Goal: Information Seeking & Learning: Learn about a topic

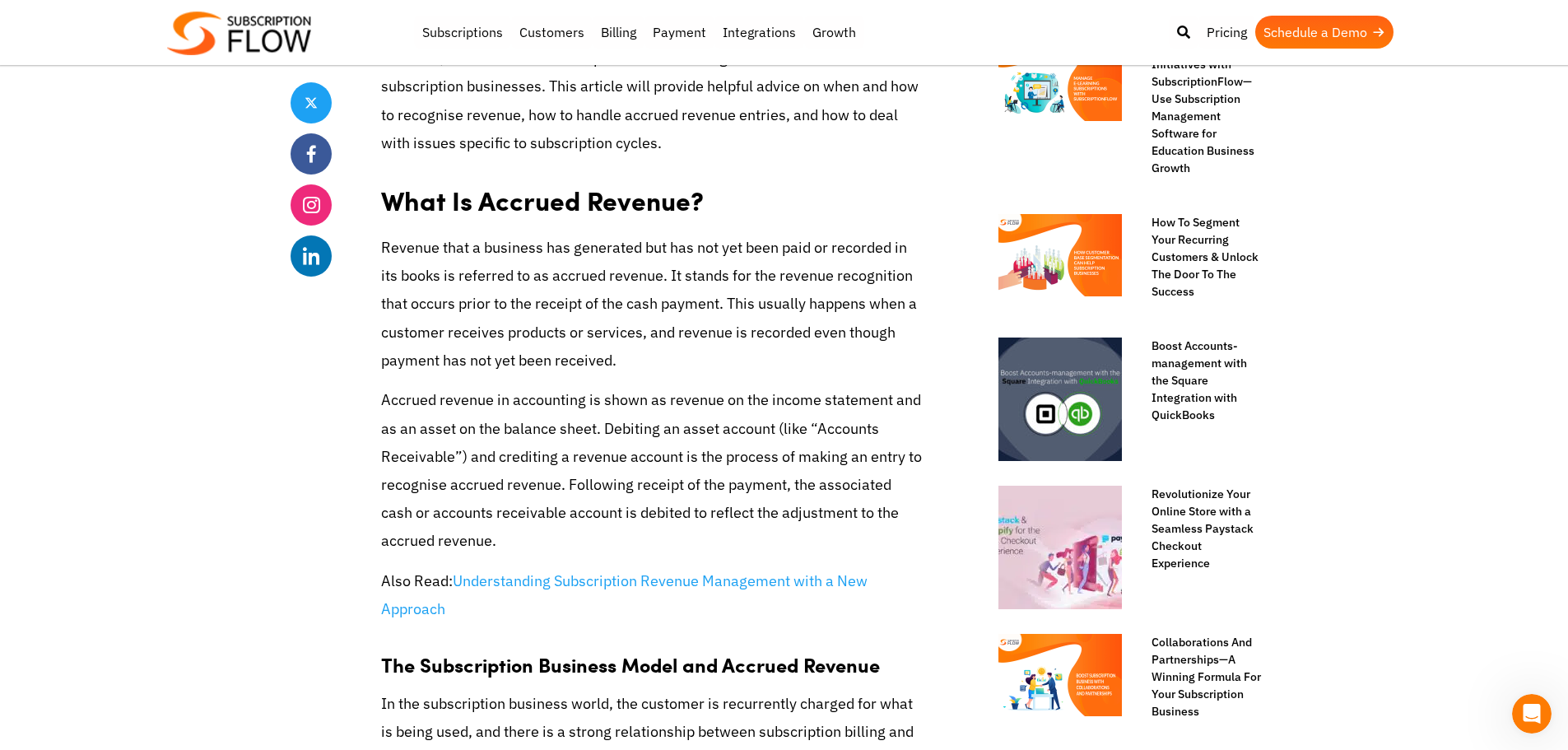
click at [661, 372] on p "Revenue that a business has generated but has not yet been paid or recorded in …" at bounding box center [652, 304] width 543 height 140
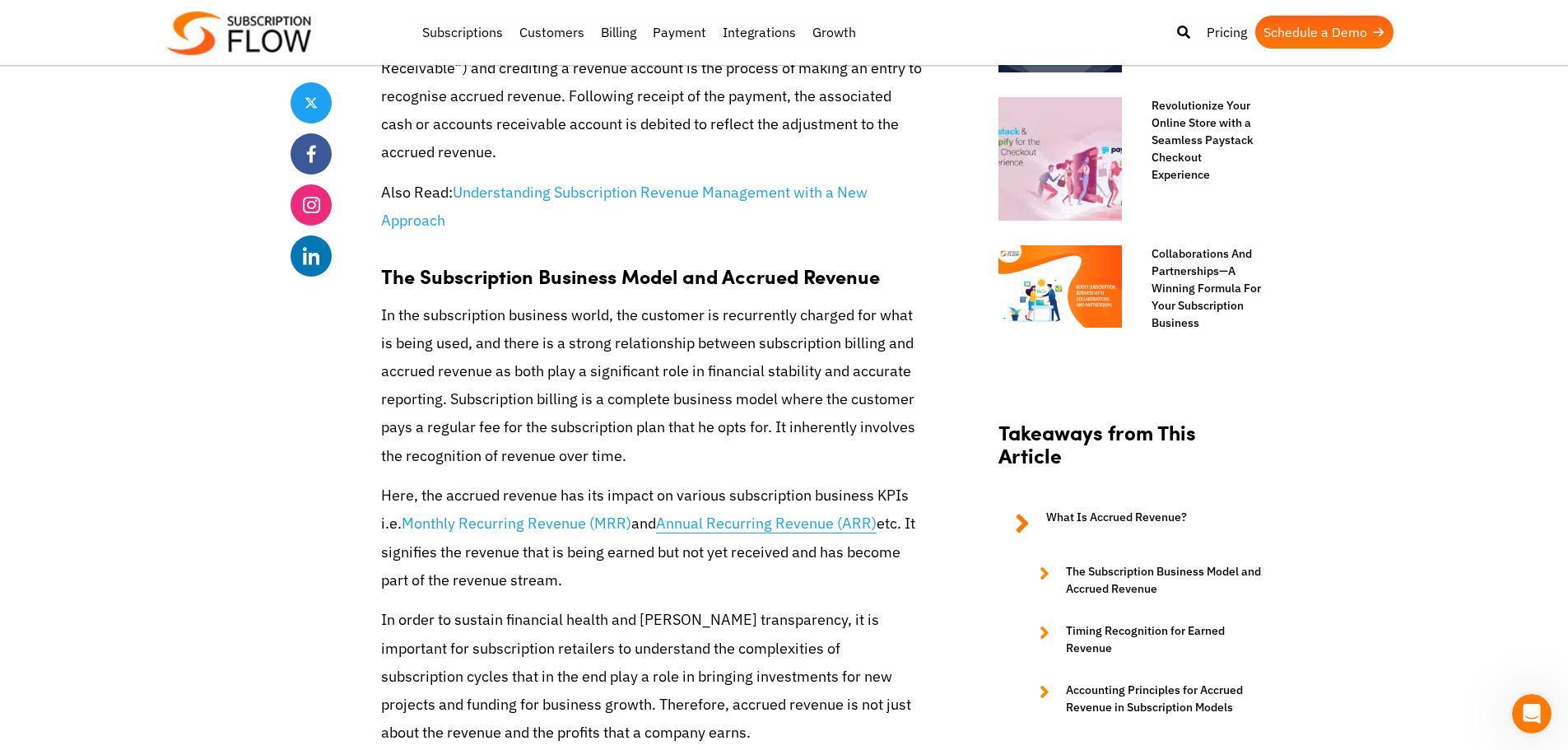
scroll to position [1234, 0]
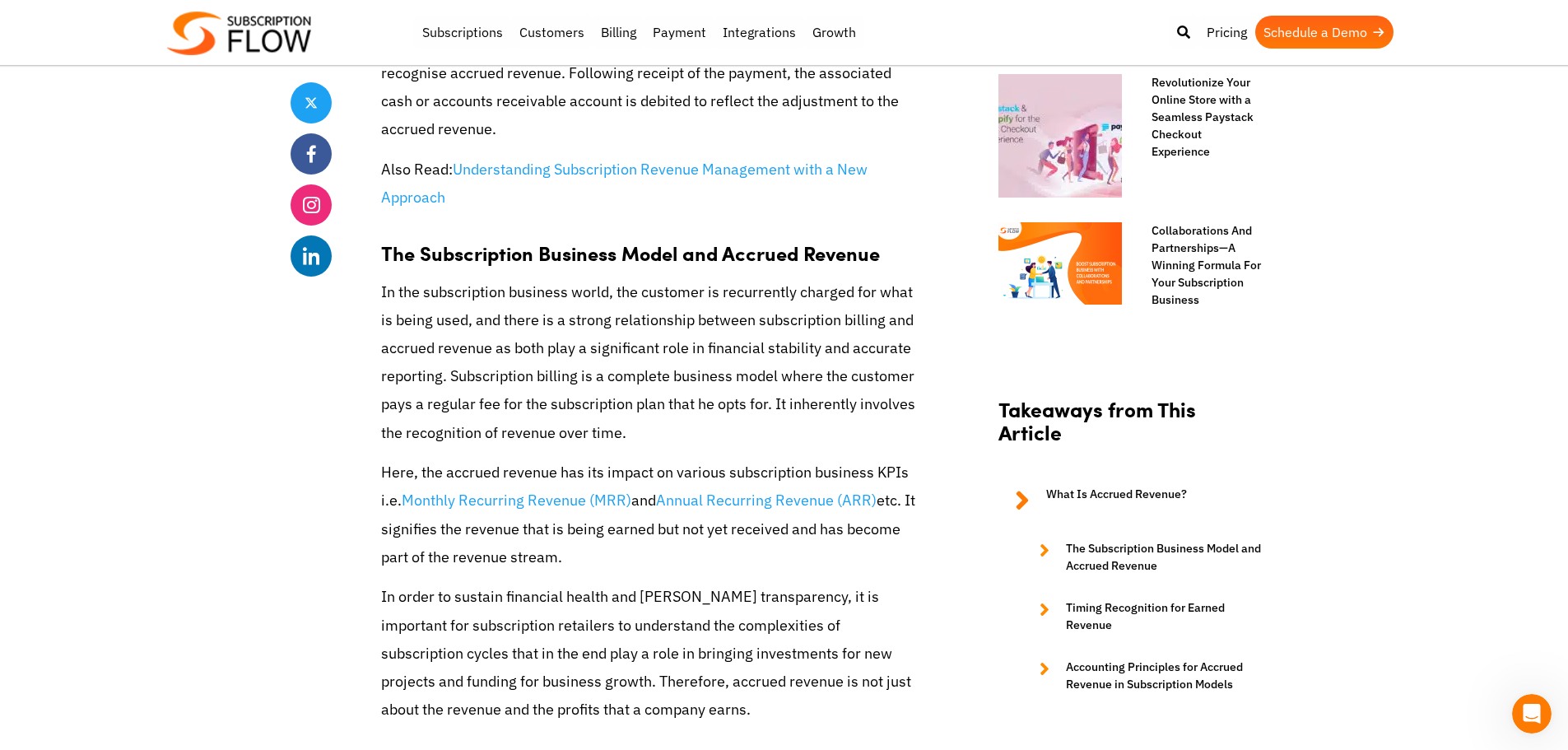
click at [599, 392] on p "In the subscription business world, the customer is recurrently charged for wha…" at bounding box center [652, 362] width 543 height 168
click at [410, 339] on p "In the subscription business world, the customer is recurrently charged for wha…" at bounding box center [652, 362] width 543 height 168
click at [654, 340] on p "In the subscription business world, the customer is recurrently charged for wha…" at bounding box center [652, 362] width 543 height 168
click at [556, 344] on p "In the subscription business world, the customer is recurrently charged for wha…" at bounding box center [652, 362] width 543 height 168
click at [684, 412] on p "In the subscription business world, the customer is recurrently charged for wha…" at bounding box center [652, 362] width 543 height 168
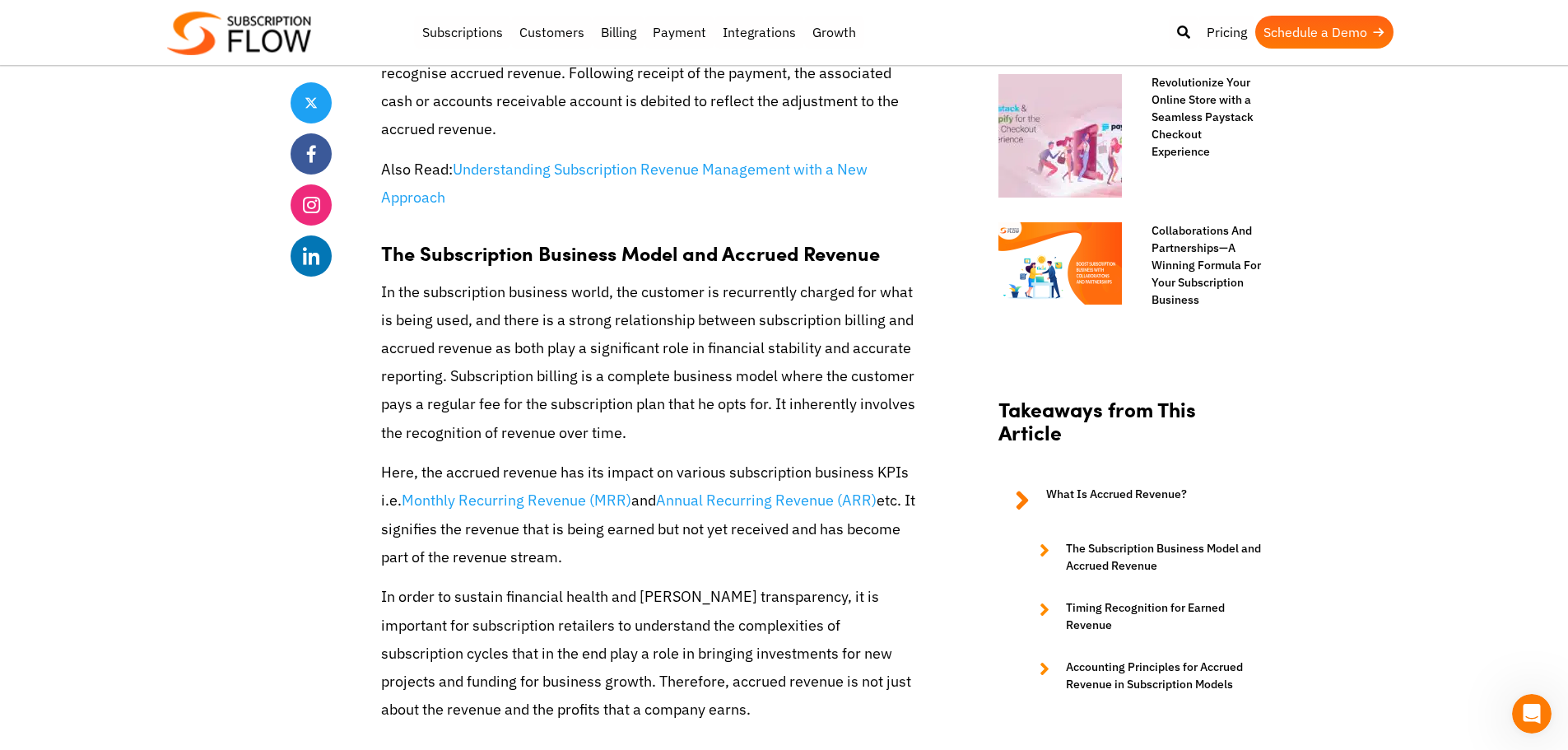
click at [719, 345] on p "In the subscription business world, the customer is recurrently charged for wha…" at bounding box center [652, 362] width 543 height 168
click at [584, 349] on p "In the subscription business world, the customer is recurrently charged for wha…" at bounding box center [652, 362] width 543 height 168
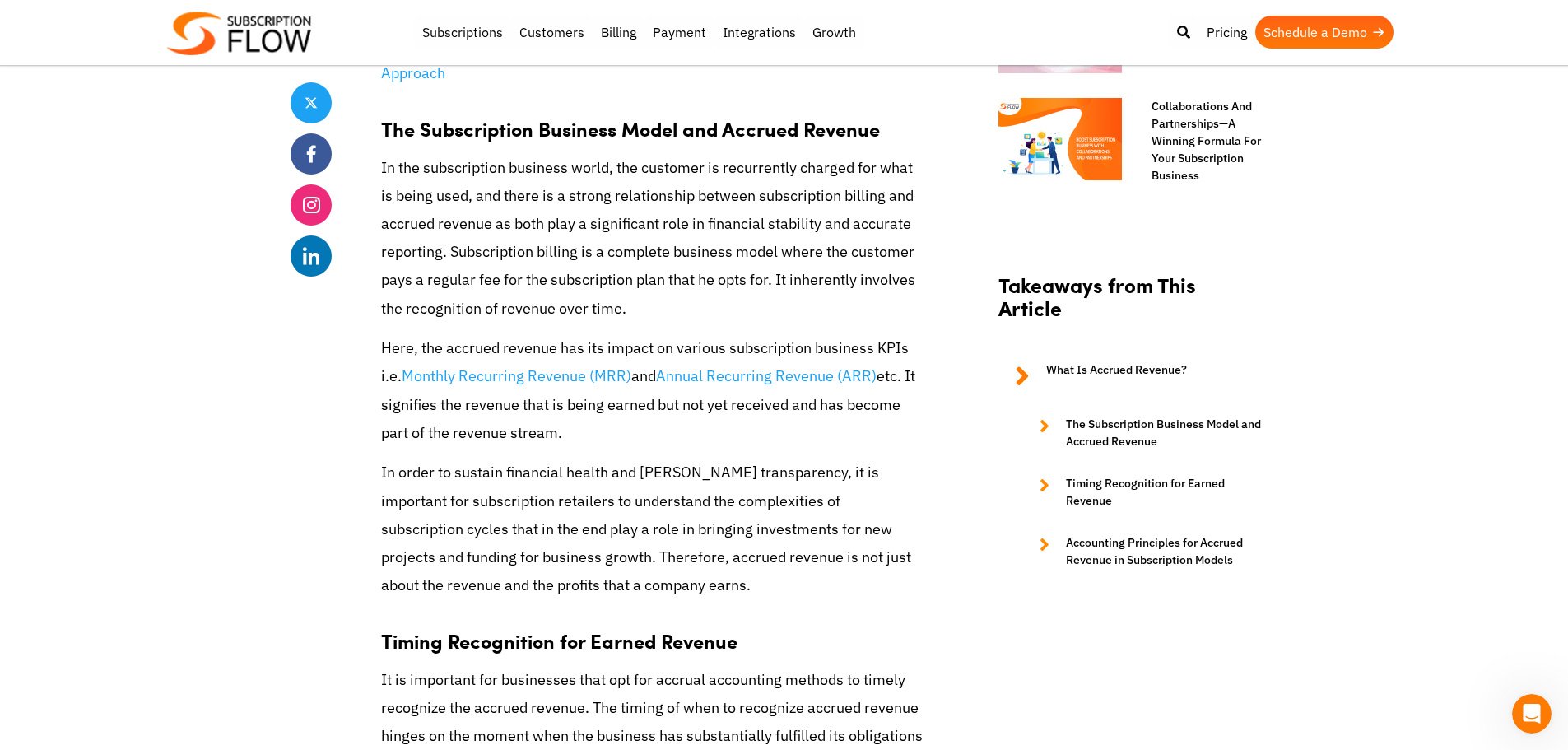
scroll to position [1399, 0]
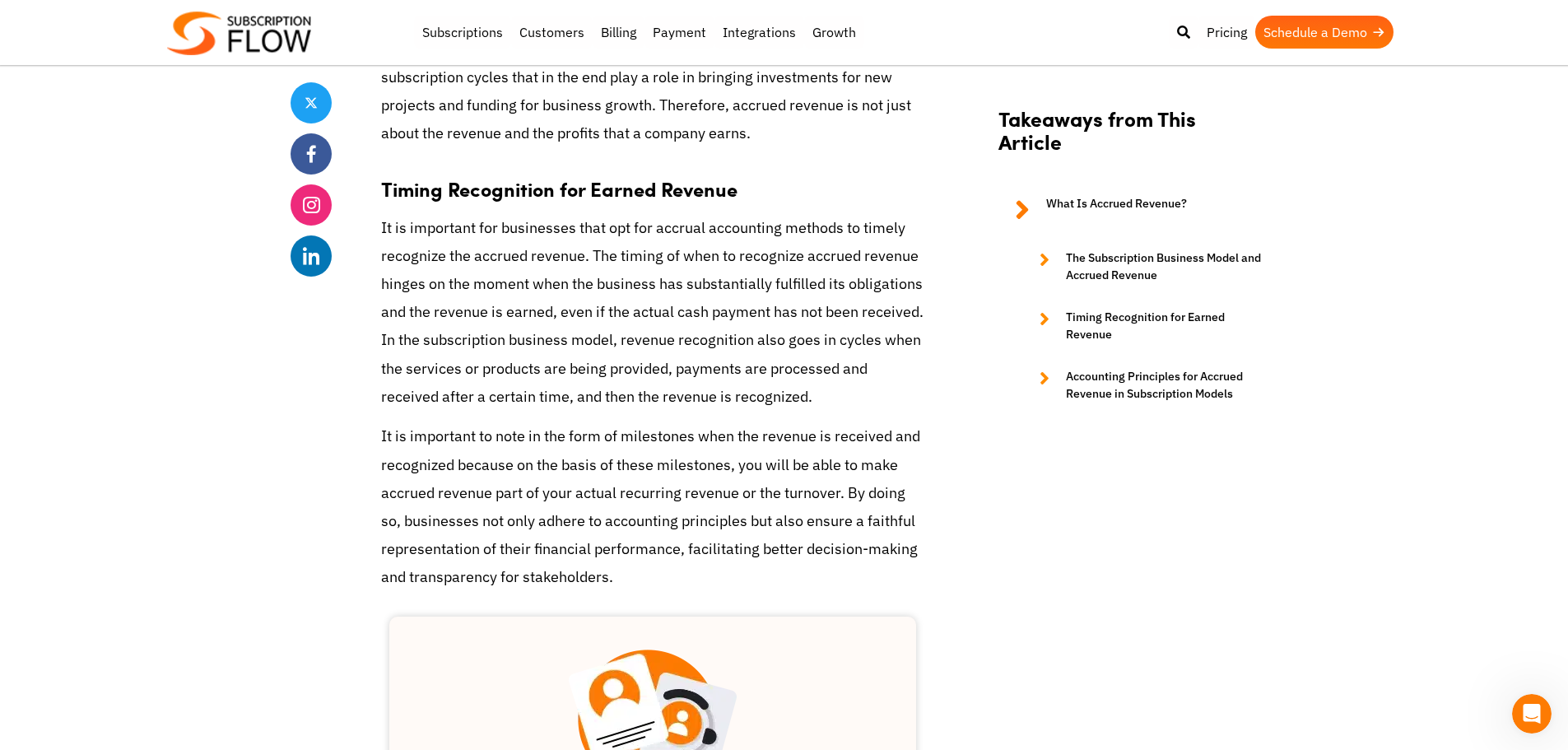
click at [358, 355] on div "Share The Importance of Accrued Revenue for Subscription Businesses [DATE] by E…" at bounding box center [784, 640] width 988 height 4112
click at [702, 311] on p "It is important for businesses that opt for accrual accounting methods to timel…" at bounding box center [652, 312] width 543 height 196
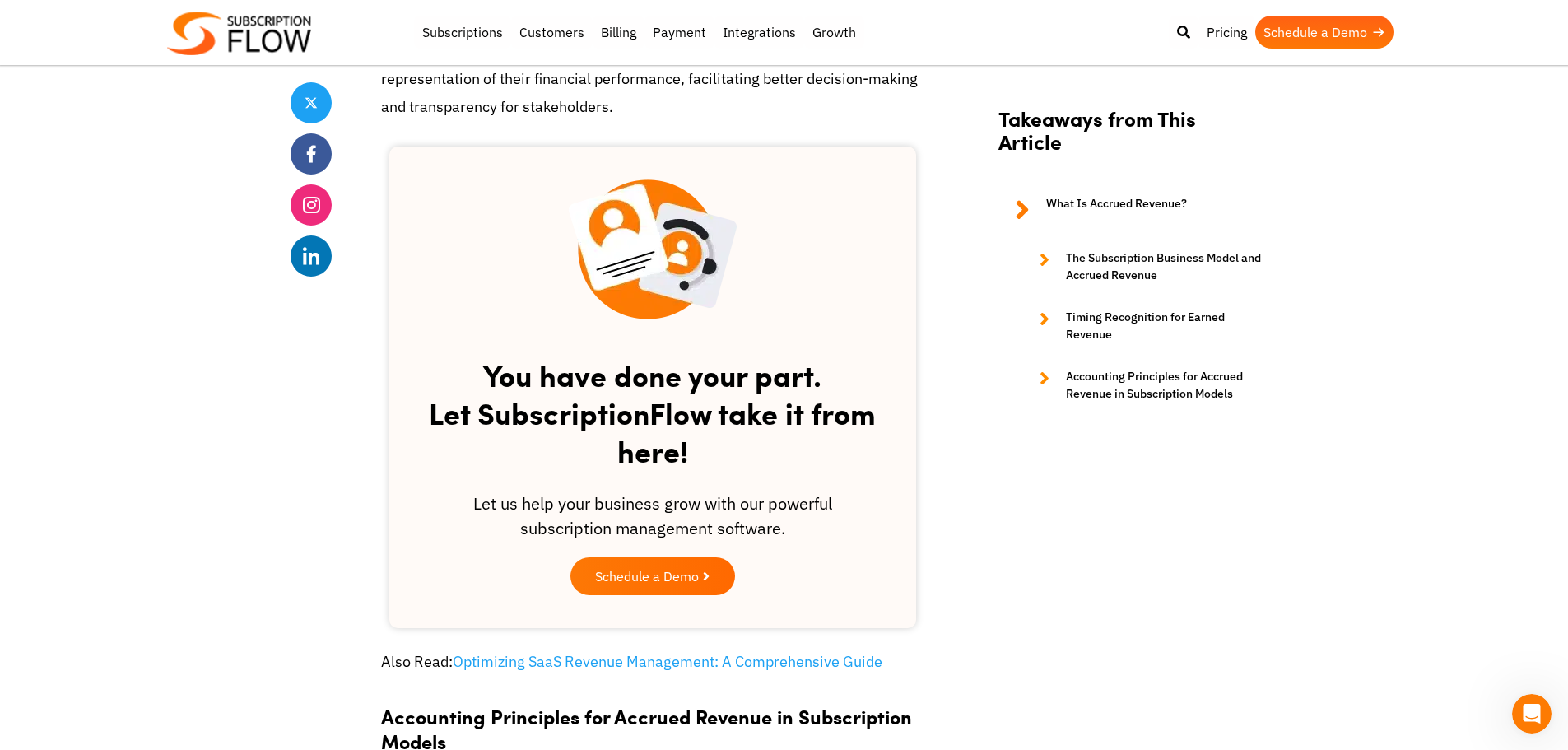
scroll to position [2304, 0]
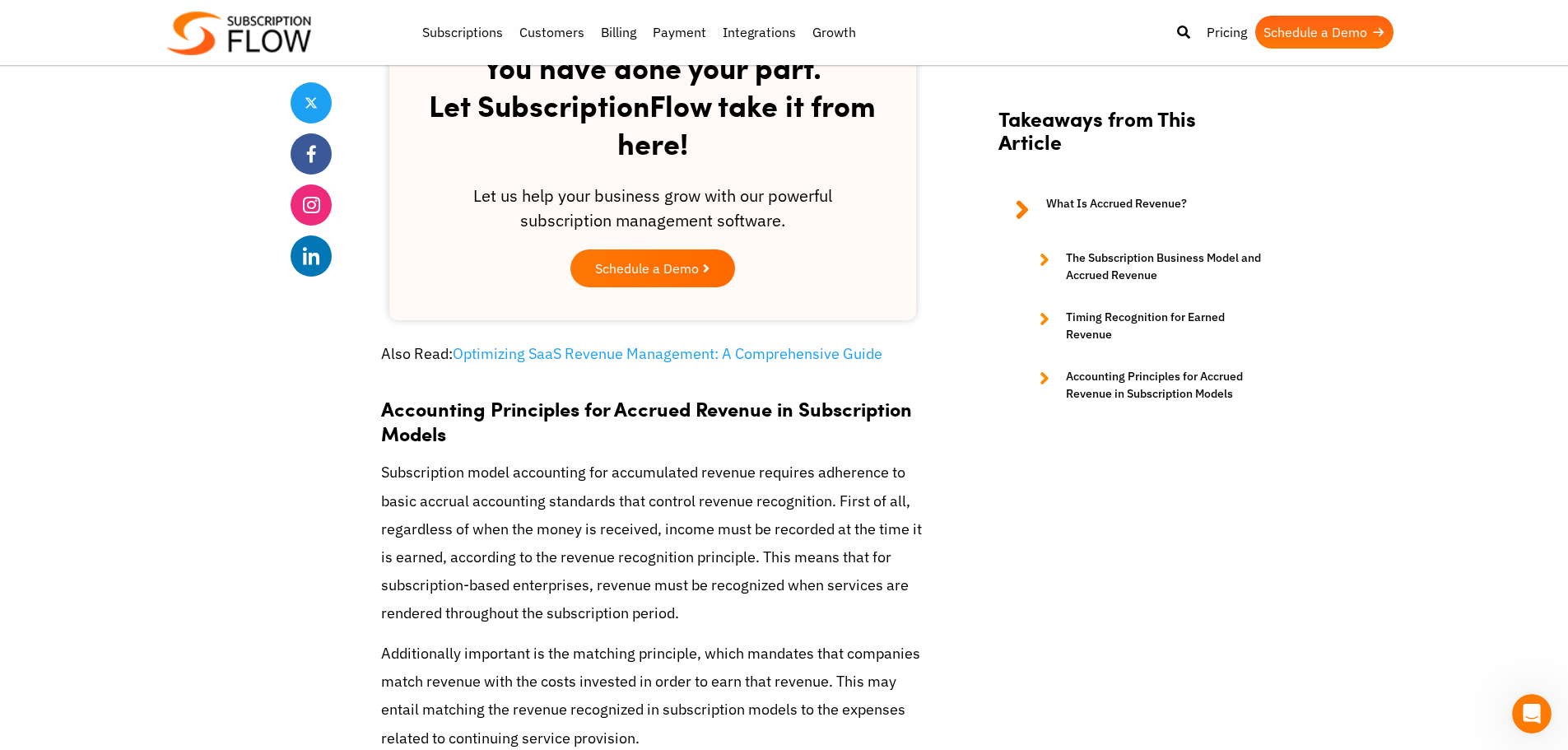
scroll to position [2797, 0]
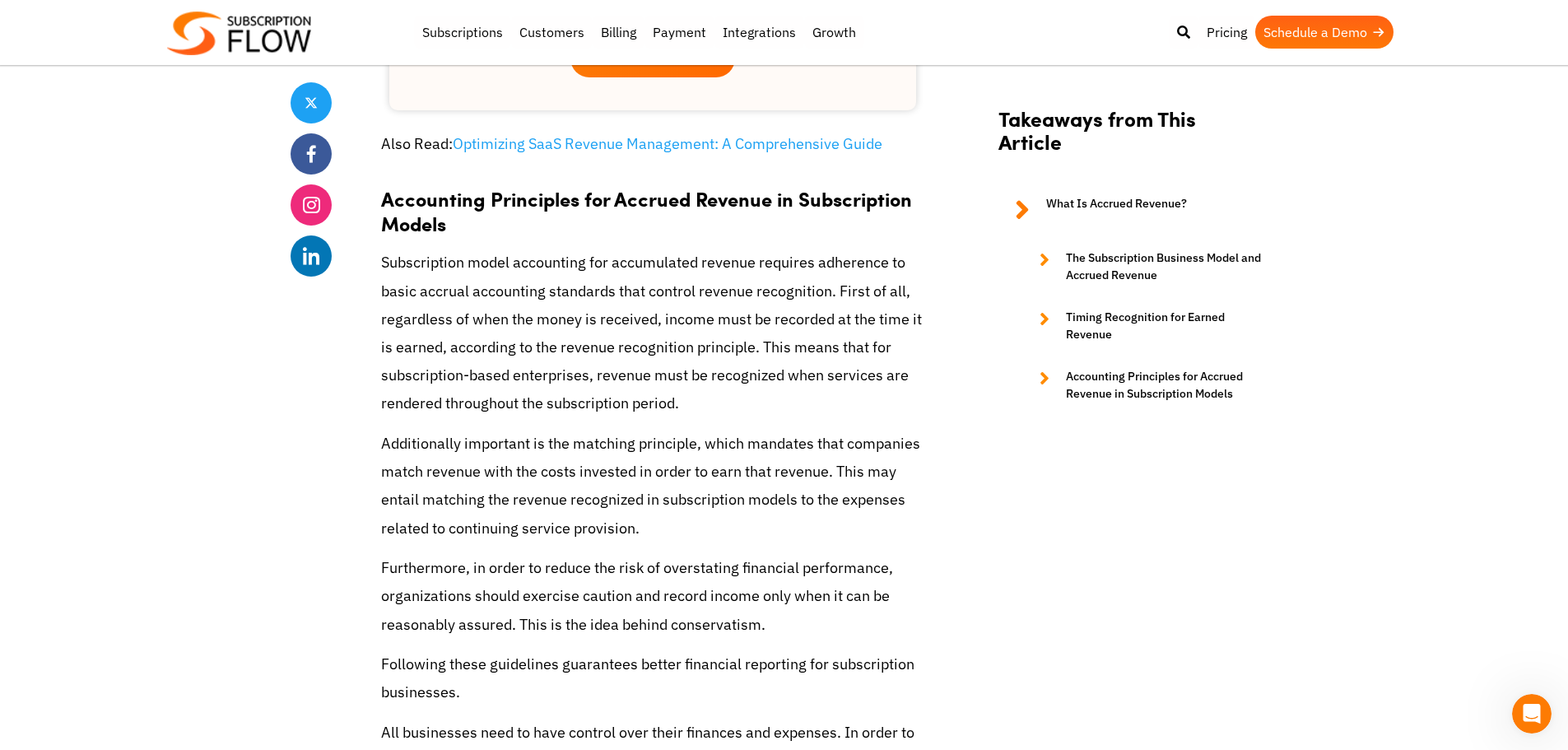
click at [770, 355] on p "Subscription model accounting for accumulated revenue requires adherence to bas…" at bounding box center [652, 332] width 543 height 168
click at [594, 348] on p "Subscription model accounting for accumulated revenue requires adherence to bas…" at bounding box center [652, 332] width 543 height 168
click at [765, 396] on p "Subscription model accounting for accumulated revenue requires adherence to bas…" at bounding box center [652, 332] width 543 height 168
click at [756, 417] on p "Subscription model accounting for accumulated revenue requires adherence to bas…" at bounding box center [652, 332] width 543 height 168
click at [739, 411] on p "Subscription model accounting for accumulated revenue requires adherence to bas…" at bounding box center [652, 332] width 543 height 168
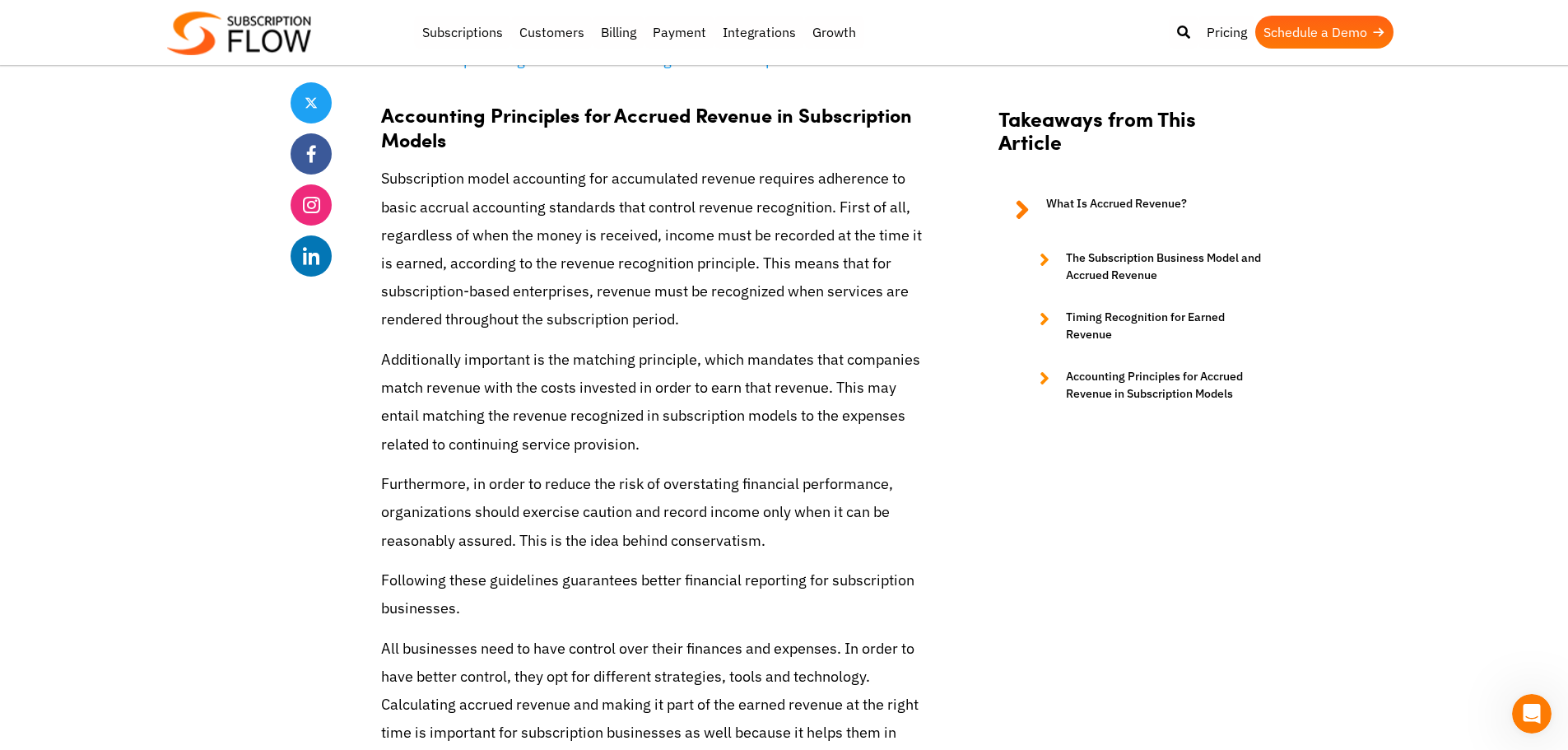
scroll to position [3045, 0]
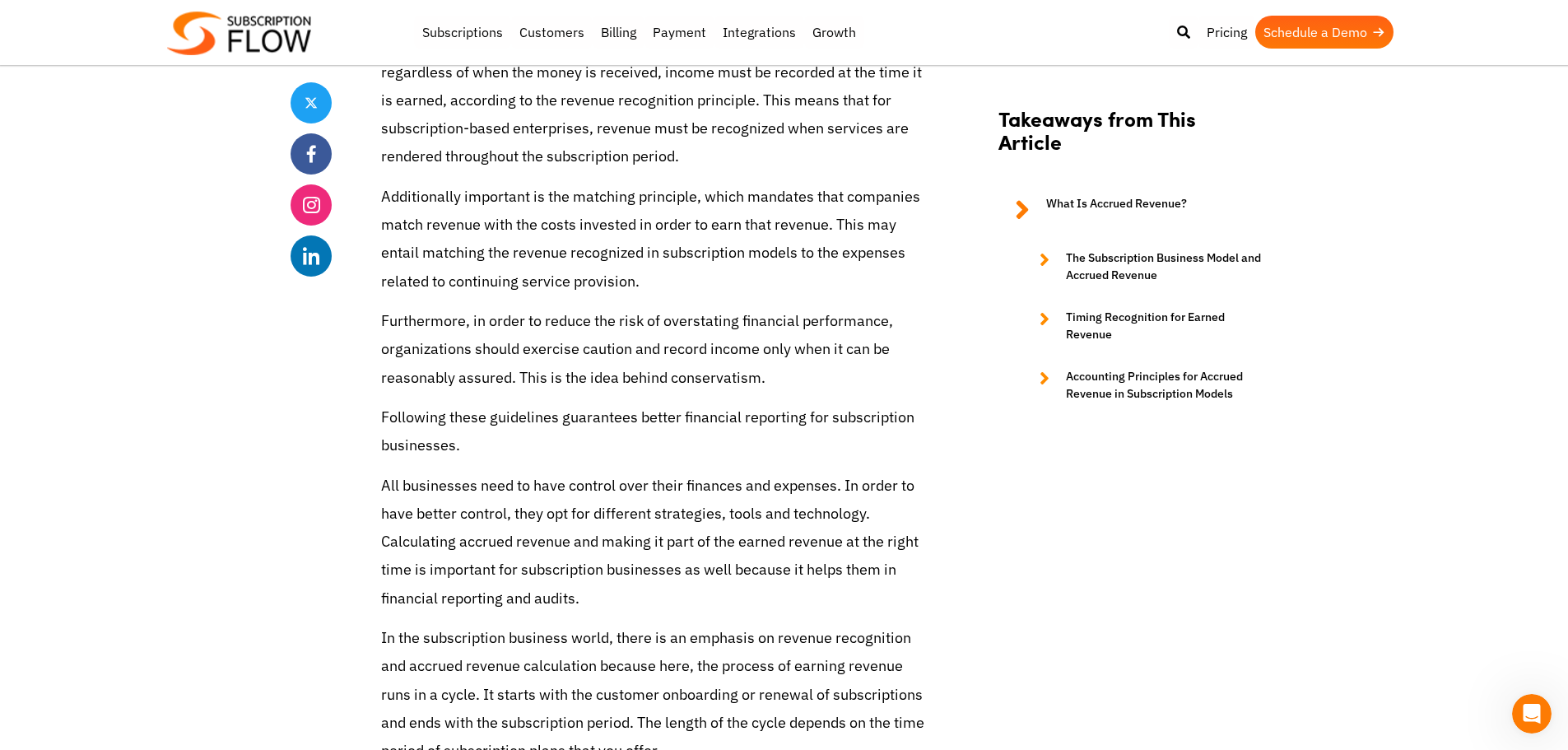
click at [714, 279] on p "Additionally important is the matching principle, which mandates that companies…" at bounding box center [652, 239] width 543 height 113
click at [693, 285] on p "Additionally important is the matching principle, which mandates that companies…" at bounding box center [652, 239] width 543 height 113
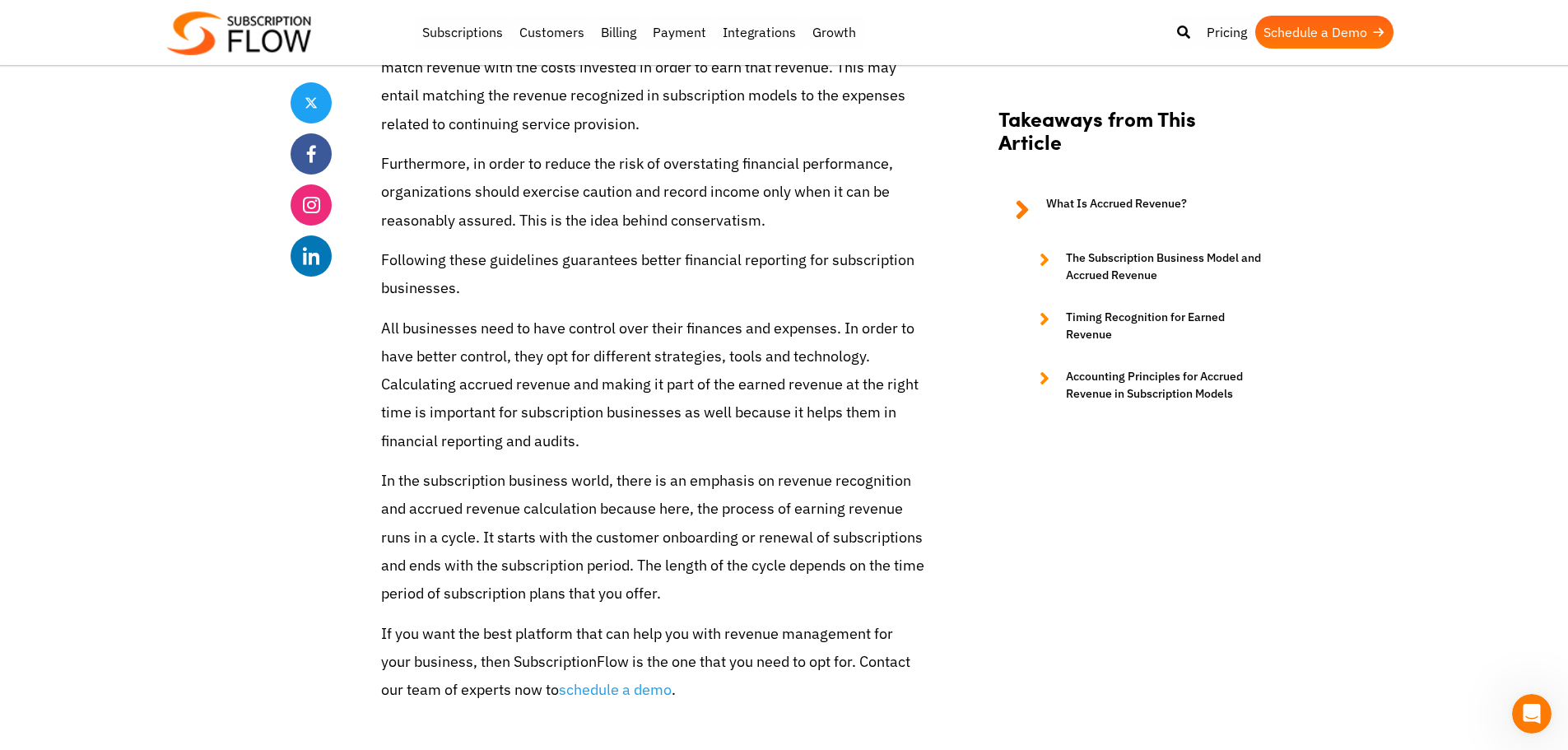
scroll to position [3209, 0]
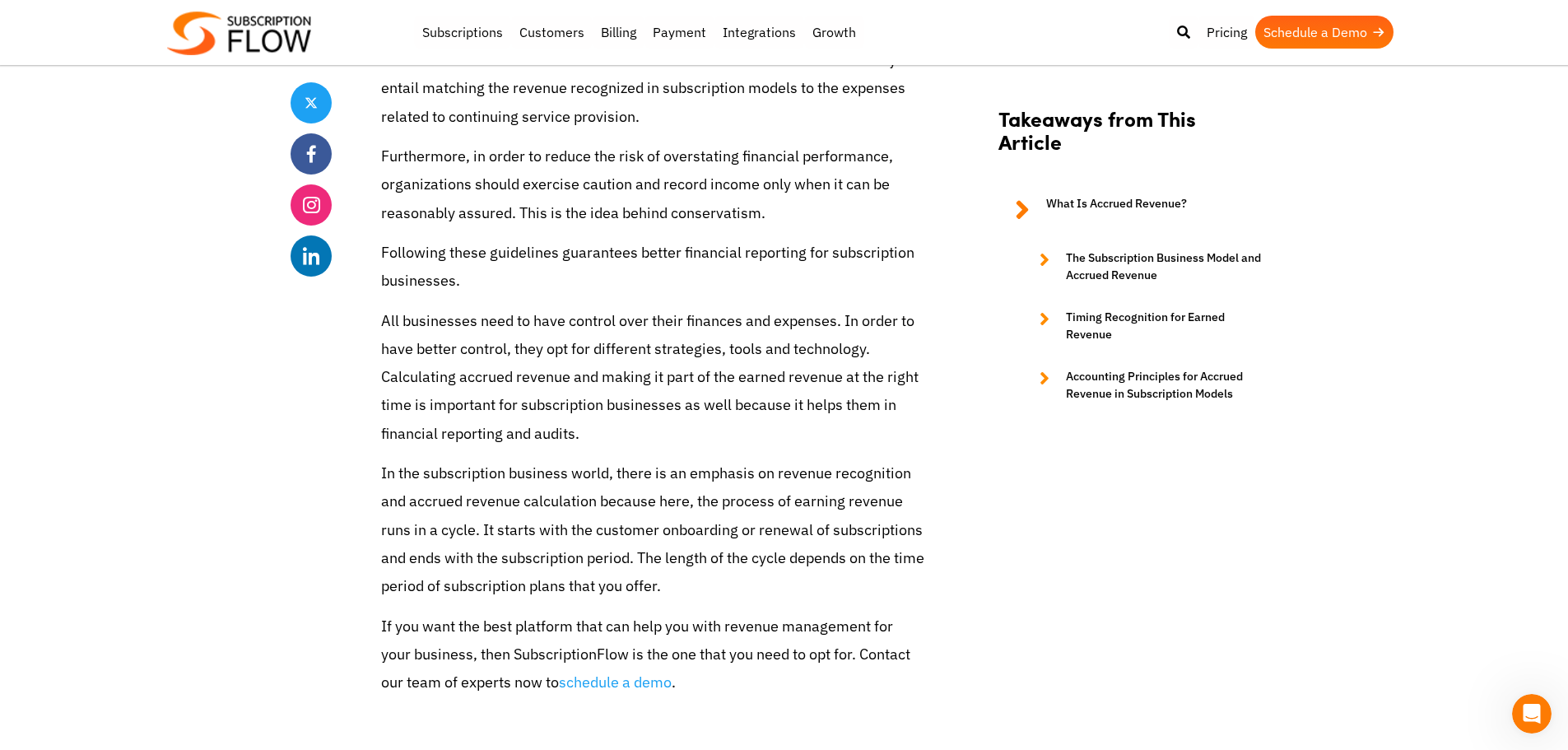
click at [885, 541] on p "In the subscription business world, there is an emphasis on revenue recognition…" at bounding box center [652, 529] width 543 height 140
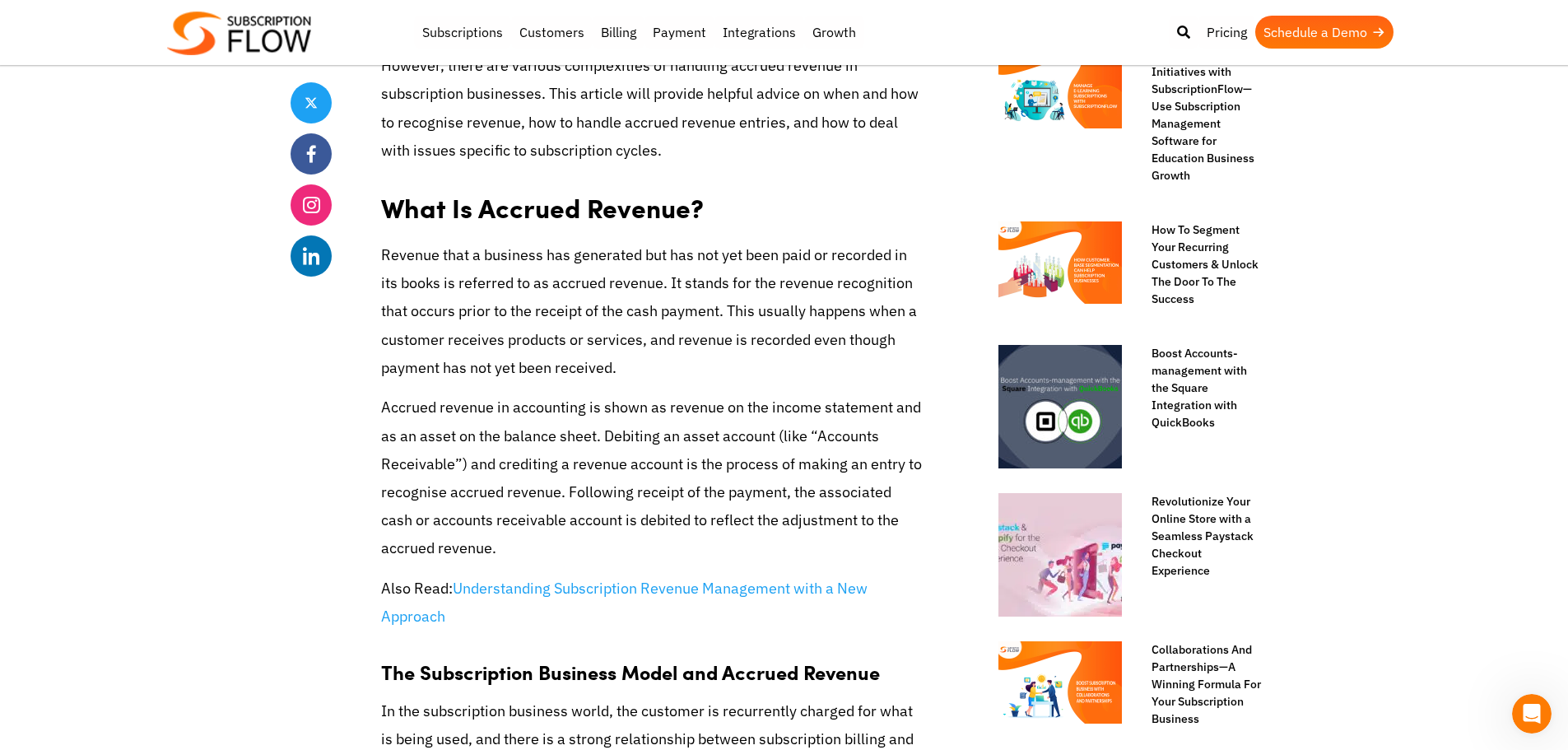
scroll to position [823, 0]
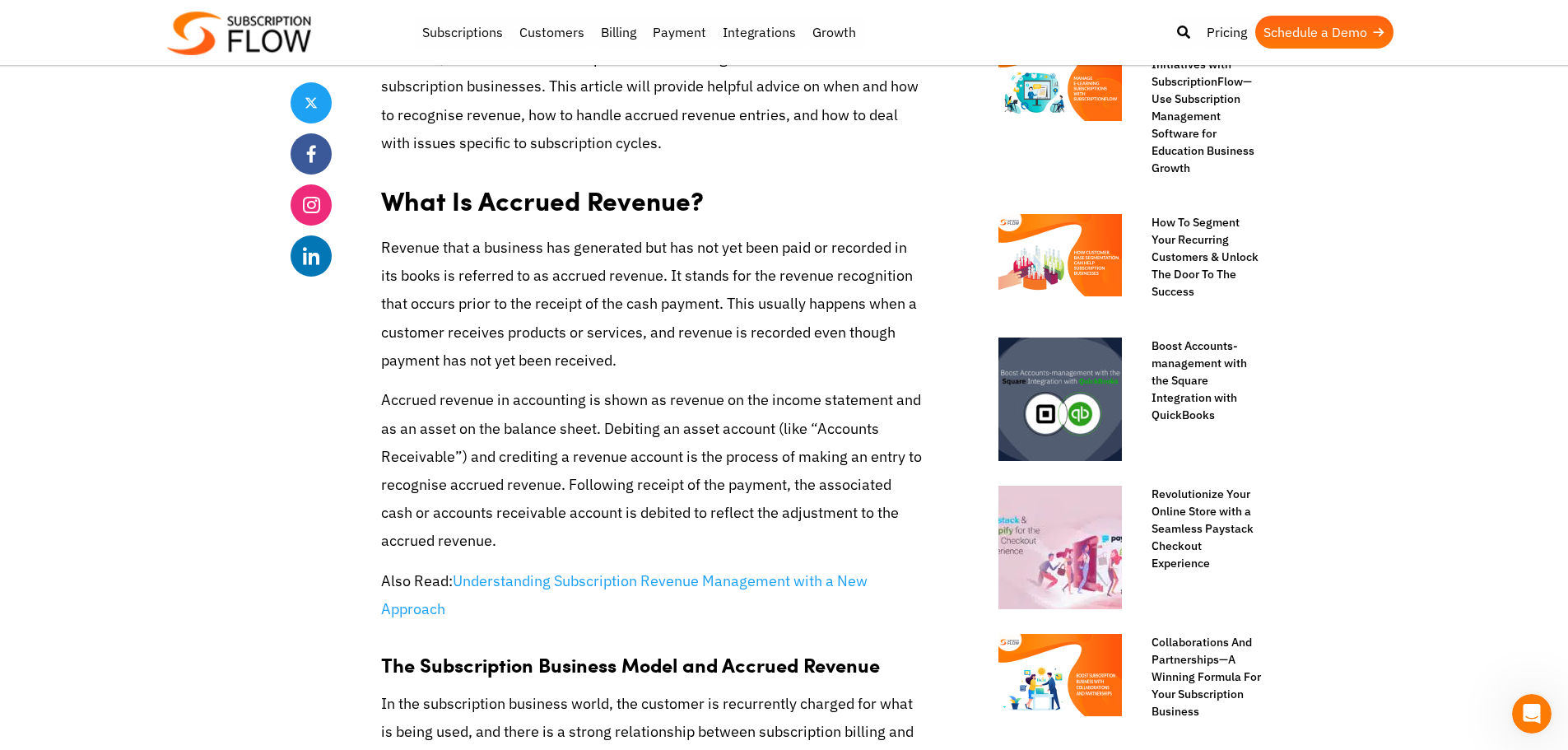
click at [689, 357] on p "Revenue that a business has generated but has not yet been paid or recorded in …" at bounding box center [652, 304] width 543 height 140
click at [653, 375] on p "Revenue that a business has generated but has not yet been paid or recorded in …" at bounding box center [652, 304] width 543 height 140
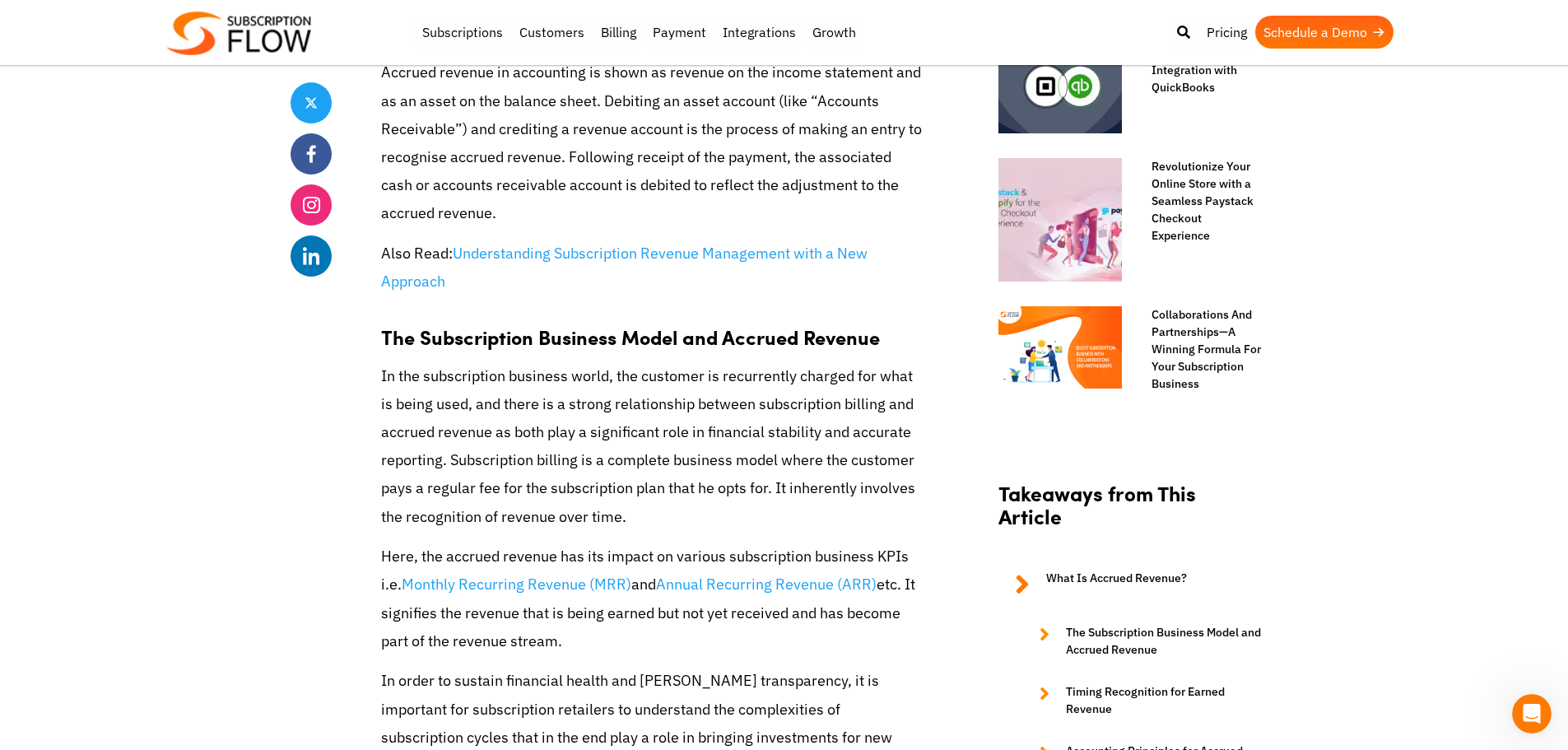
scroll to position [1152, 0]
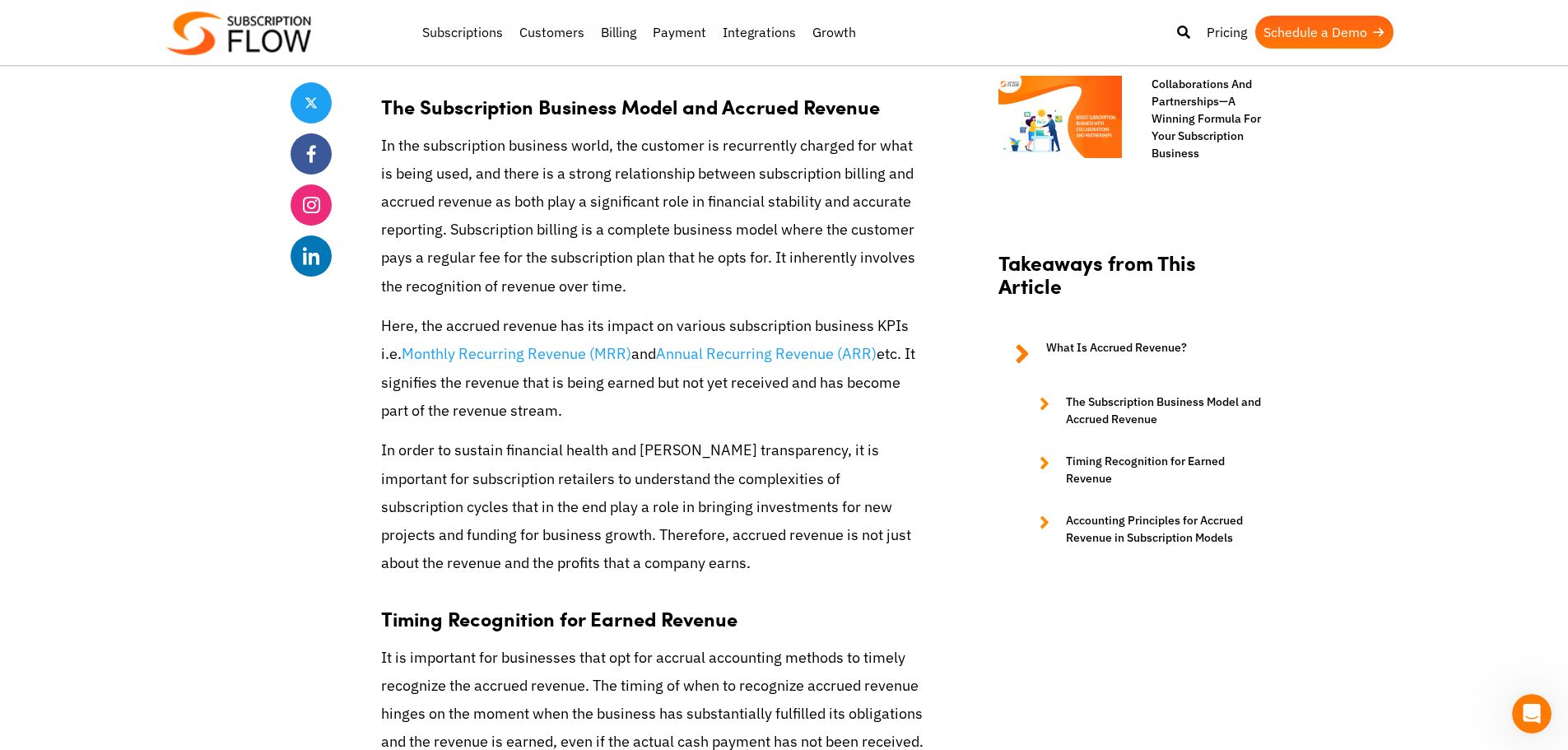
scroll to position [1399, 0]
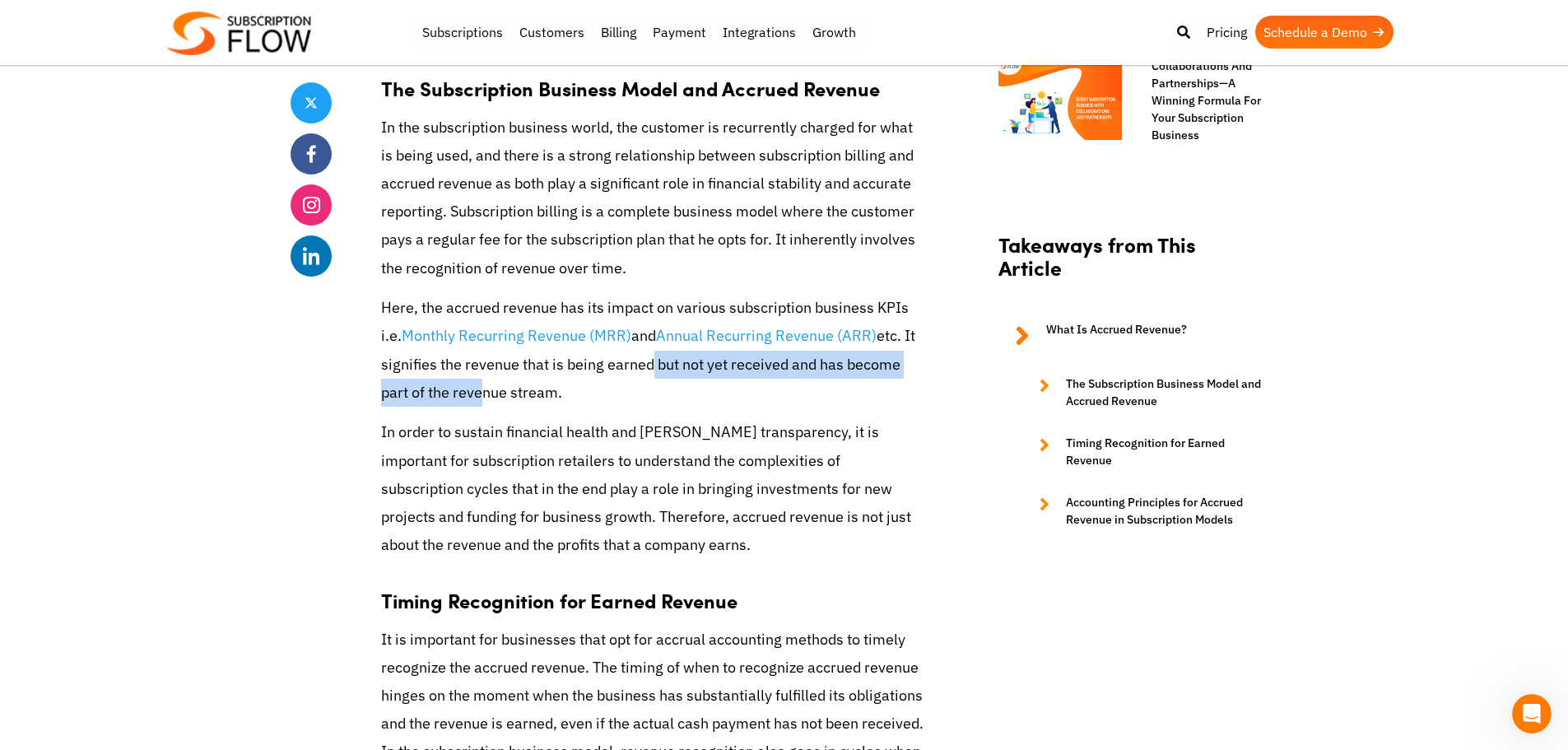
drag, startPoint x: 647, startPoint y: 391, endPoint x: 477, endPoint y: 398, distance: 170.1
click at [477, 398] on p "Here, the accrued revenue has its impact on various subscription business KPIs …" at bounding box center [652, 349] width 543 height 113
